Goal: Task Accomplishment & Management: Use online tool/utility

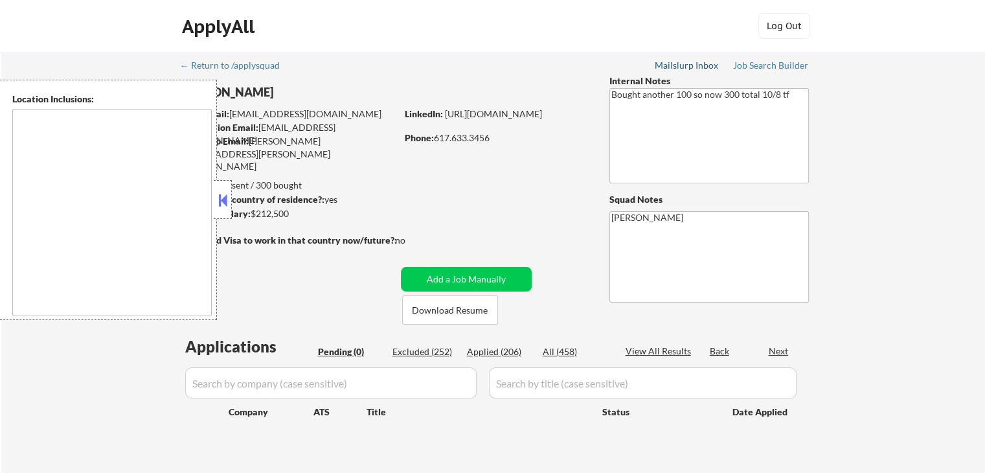
type textarea "[GEOGRAPHIC_DATA], [GEOGRAPHIC_DATA] [GEOGRAPHIC_DATA], [GEOGRAPHIC_DATA] [GEOG…"
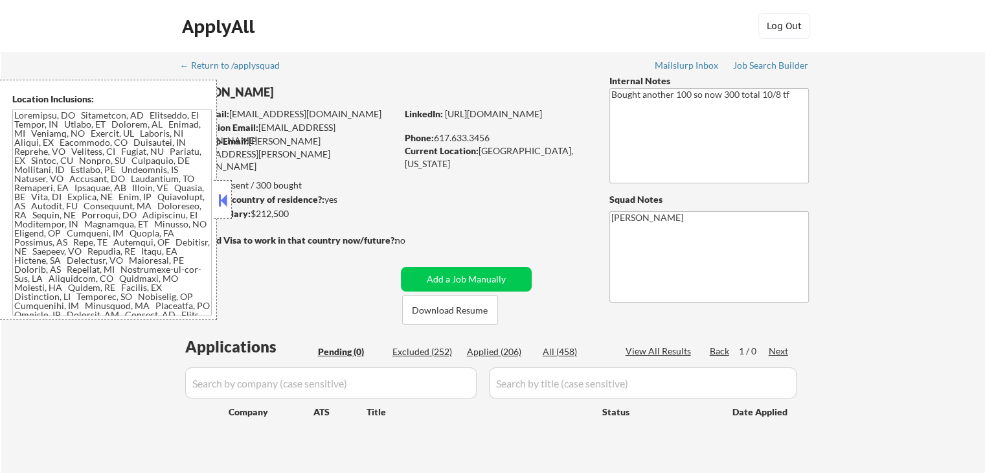
click at [228, 201] on button at bounding box center [223, 199] width 14 height 19
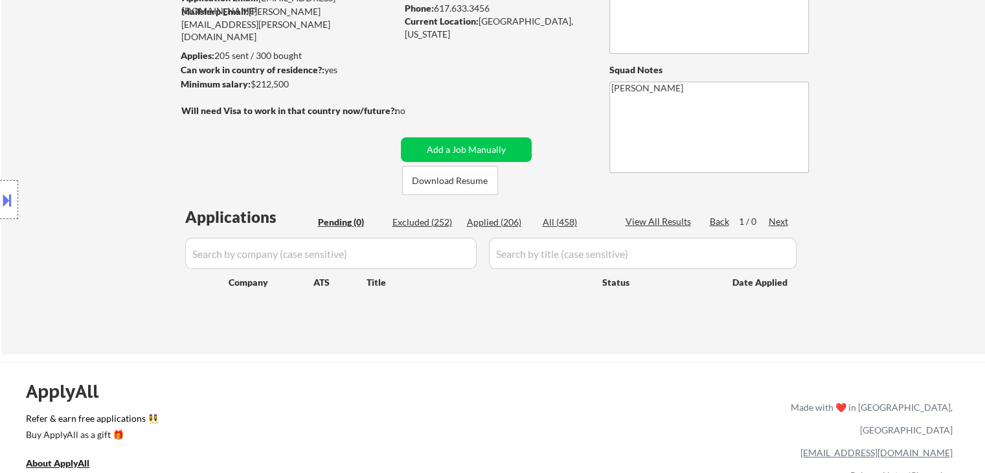
click at [151, 183] on div "Location Inclusions:" at bounding box center [116, 200] width 232 height 240
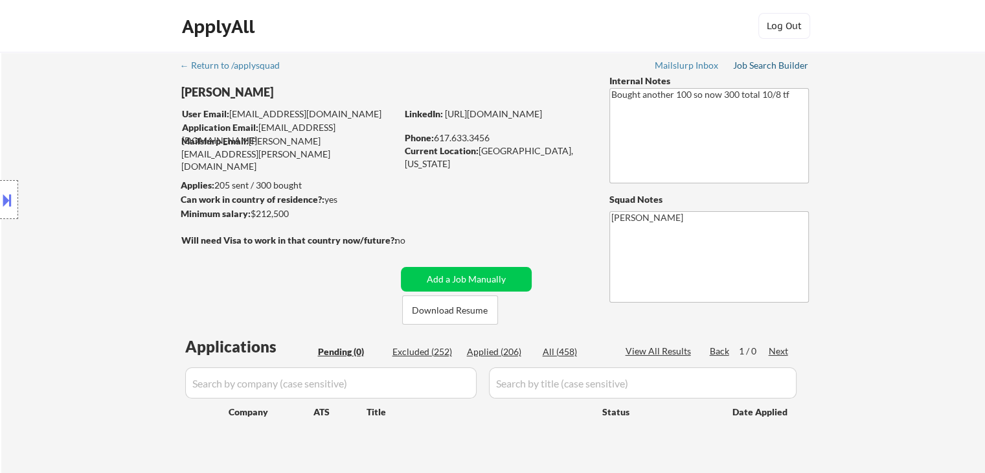
click at [764, 64] on div "Job Search Builder" at bounding box center [771, 65] width 76 height 9
select select ""pending""
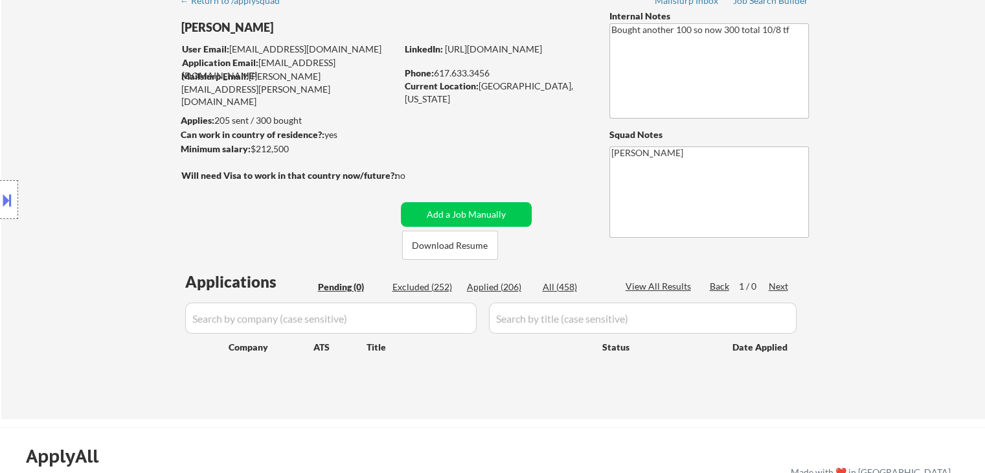
drag, startPoint x: 98, startPoint y: 249, endPoint x: 117, endPoint y: 261, distance: 22.7
click at [104, 252] on div "Location Inclusions:" at bounding box center [116, 200] width 232 height 240
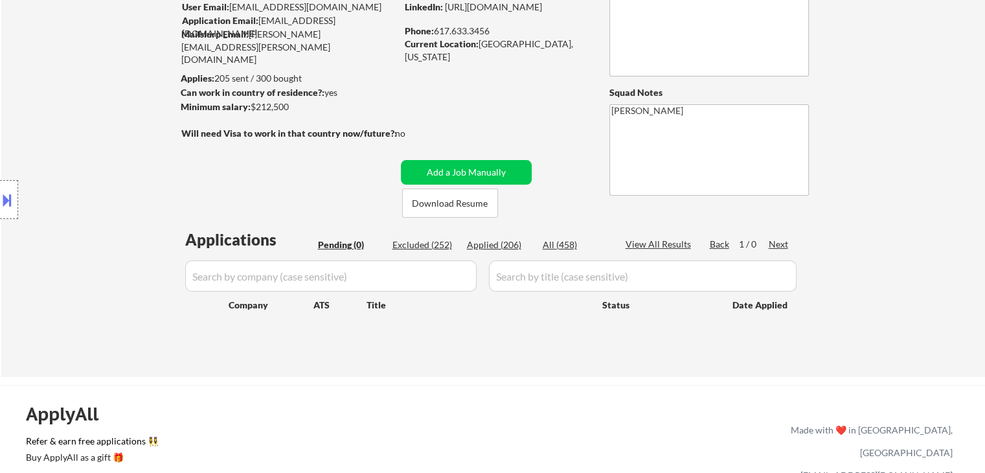
scroll to position [130, 0]
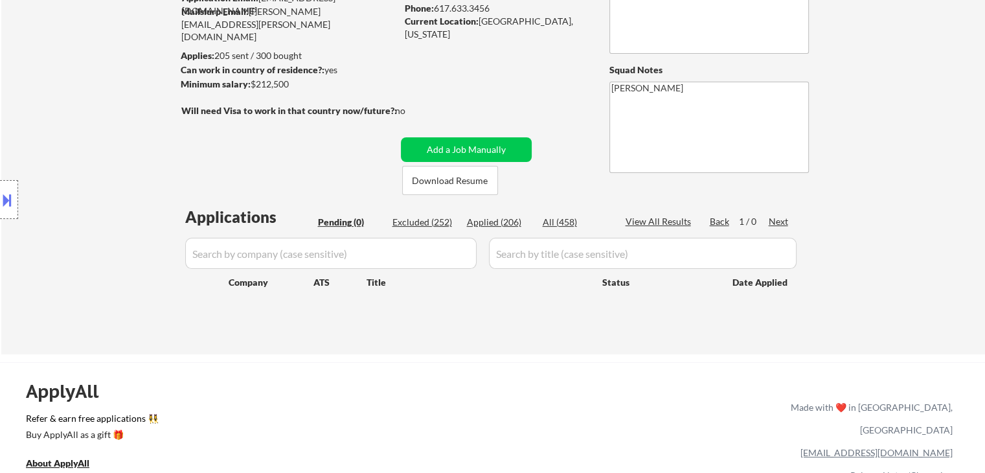
click at [253, 166] on div "← Return to /applysquad Mailslurp Inbox Job Search Builder [PERSON_NAME] User E…" at bounding box center [493, 133] width 647 height 422
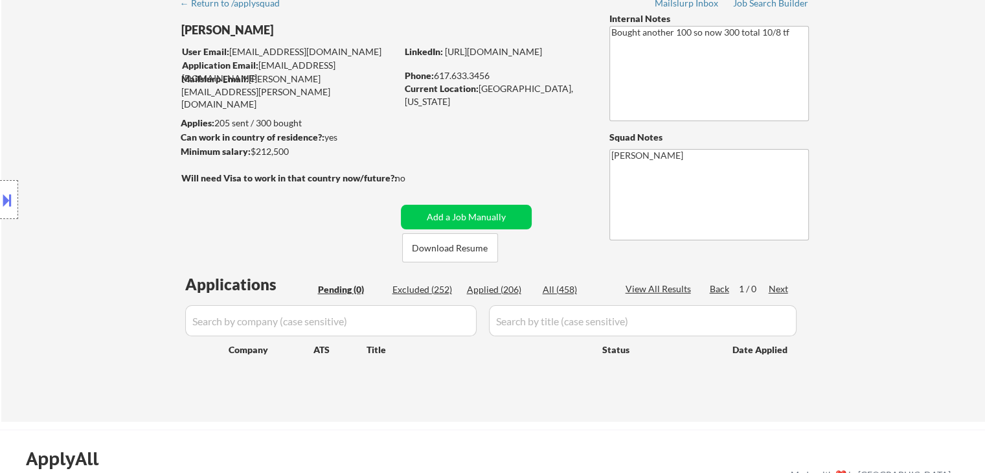
scroll to position [0, 0]
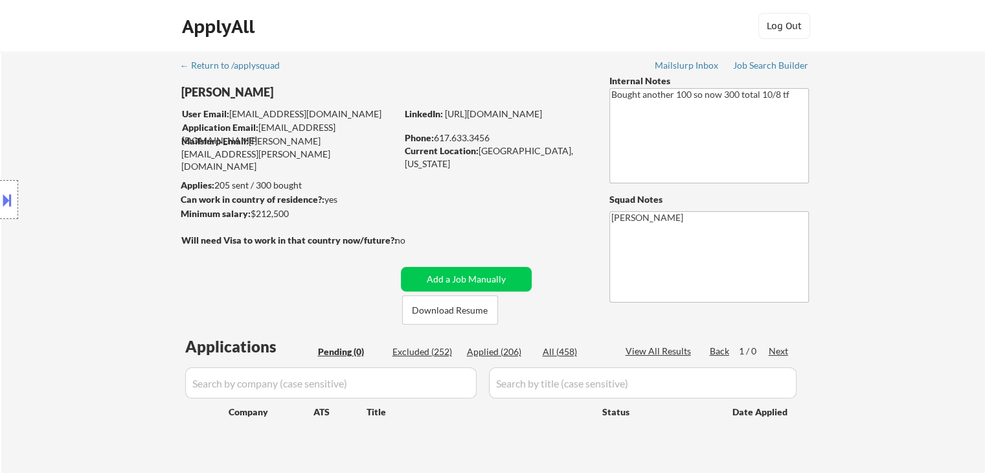
click at [387, 196] on div "Can work in country of residence?: yes" at bounding box center [287, 199] width 212 height 13
click at [98, 148] on div "Location Inclusions:" at bounding box center [116, 200] width 232 height 240
